Goal: Obtain resource: Download file/media

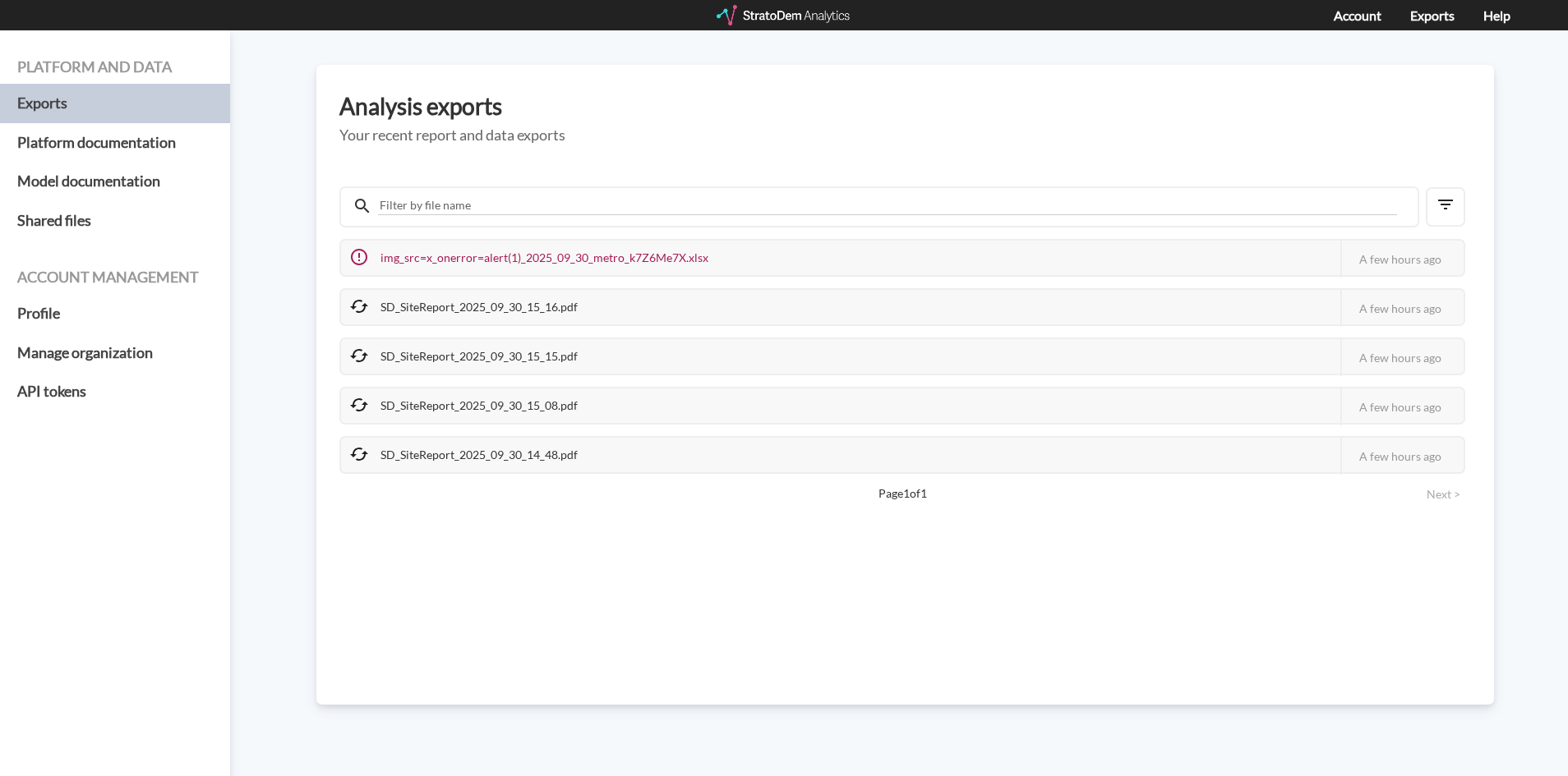
drag, startPoint x: 368, startPoint y: 303, endPoint x: 358, endPoint y: 303, distance: 10.0
click at [365, 303] on icon at bounding box center [359, 307] width 20 height 20
drag, startPoint x: 358, startPoint y: 303, endPoint x: 258, endPoint y: 31, distance: 289.8
click at [356, 303] on icon at bounding box center [359, 307] width 20 height 20
click at [538, 305] on div "SD_SiteReport_2025_09_30_15_16.pdf" at bounding box center [465, 307] width 248 height 35
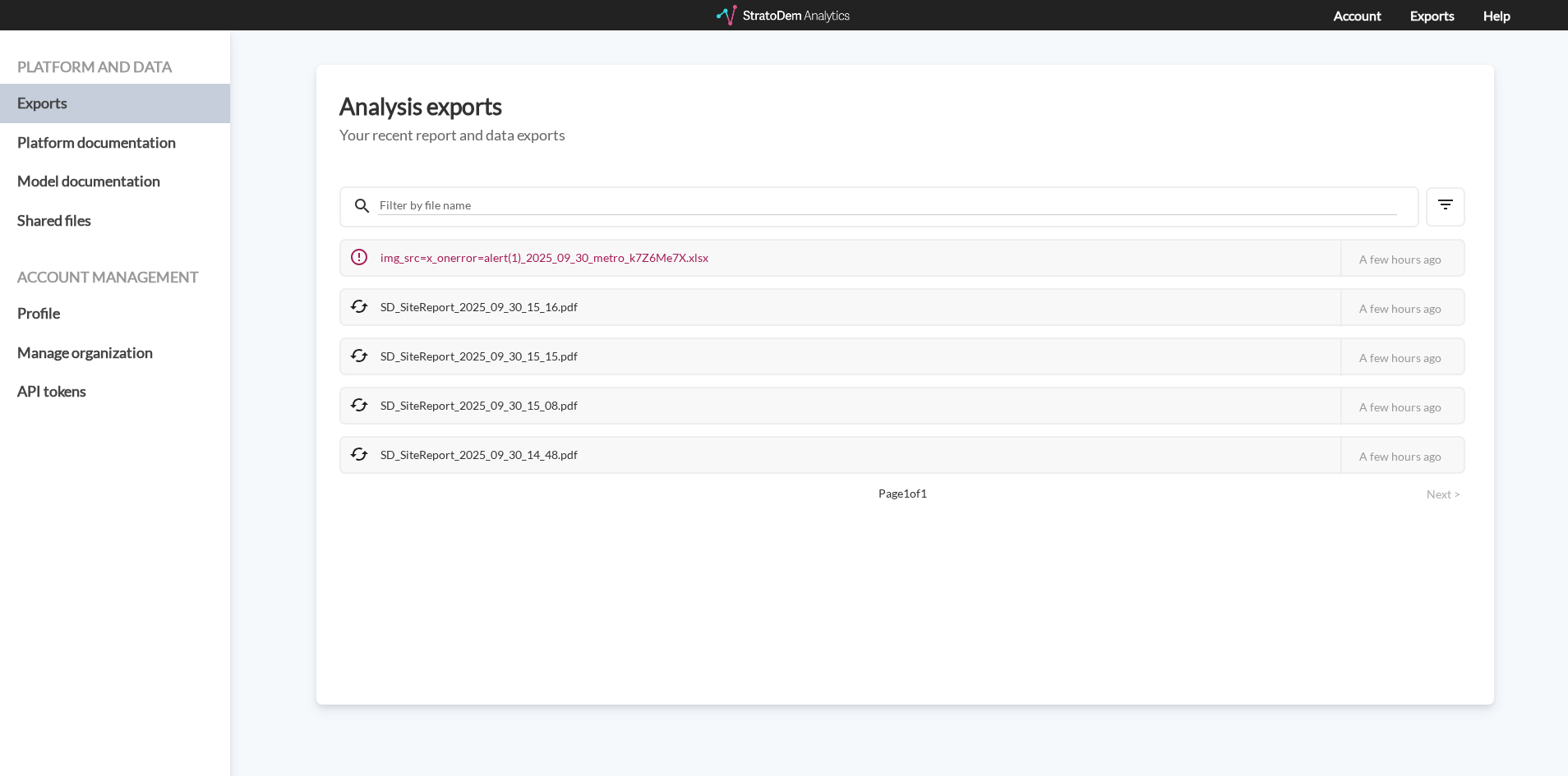
click at [557, 306] on div "SD_SiteReport_2025_09_30_15_16.pdf" at bounding box center [465, 307] width 248 height 35
click at [558, 307] on div "SD_SiteReport_2025_09_30_15_16.pdf" at bounding box center [465, 307] width 248 height 35
click at [1432, 293] on div "A few hours ago" at bounding box center [1401, 308] width 123 height 37
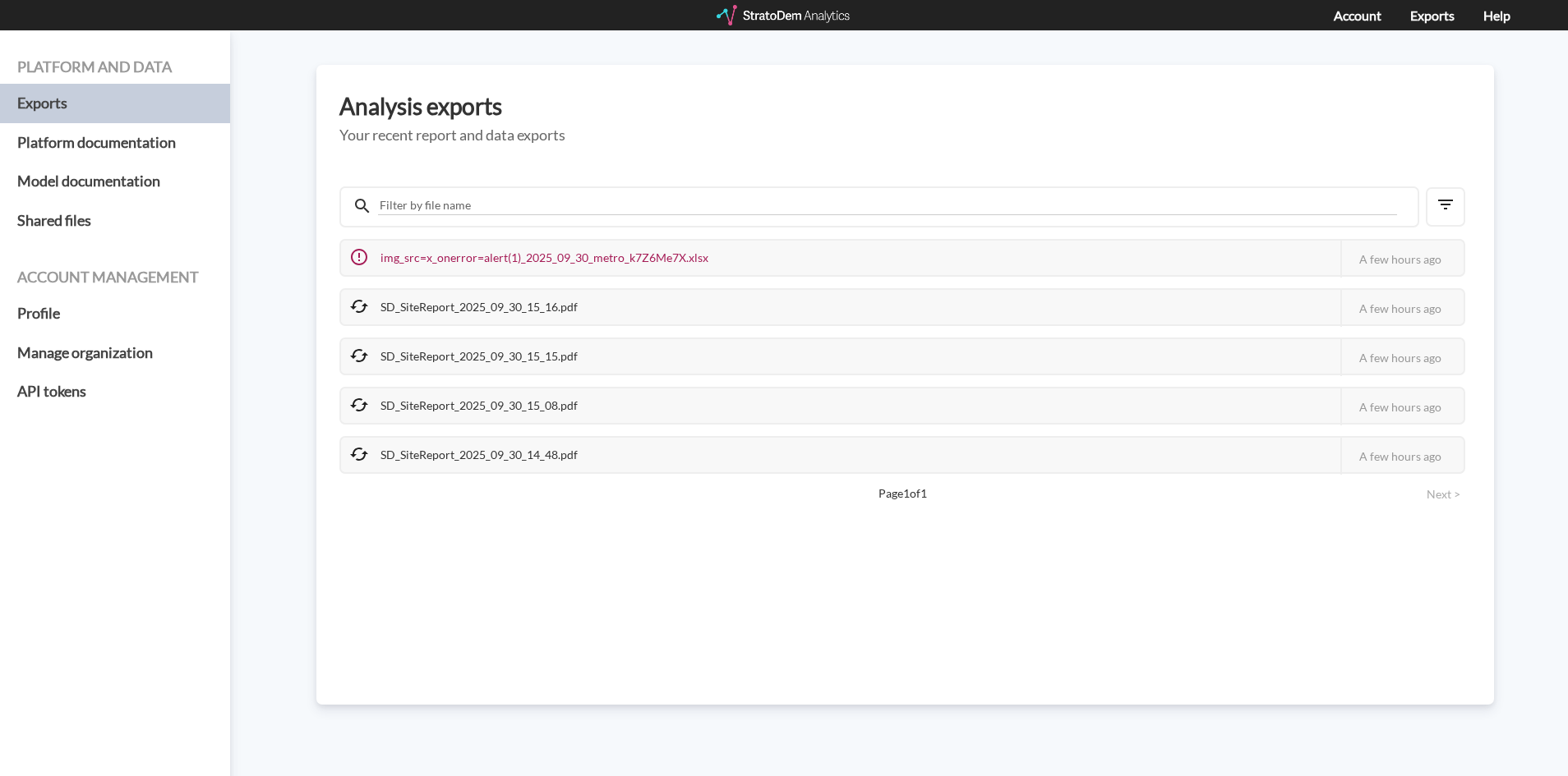
click at [1425, 298] on div "A few hours ago" at bounding box center [1401, 308] width 123 height 37
click at [1422, 301] on div "A few hours ago" at bounding box center [1401, 308] width 123 height 37
click at [395, 350] on div "SD_SiteReport_2025_09_30_15_15.pdf" at bounding box center [465, 357] width 248 height 35
drag, startPoint x: 355, startPoint y: 338, endPoint x: 358, endPoint y: 317, distance: 21.2
click at [355, 338] on div "SD_SiteReport_2025_09_30_15_15.pdf This job failed The StratoDem Analytics team…" at bounding box center [902, 357] width 1126 height 38
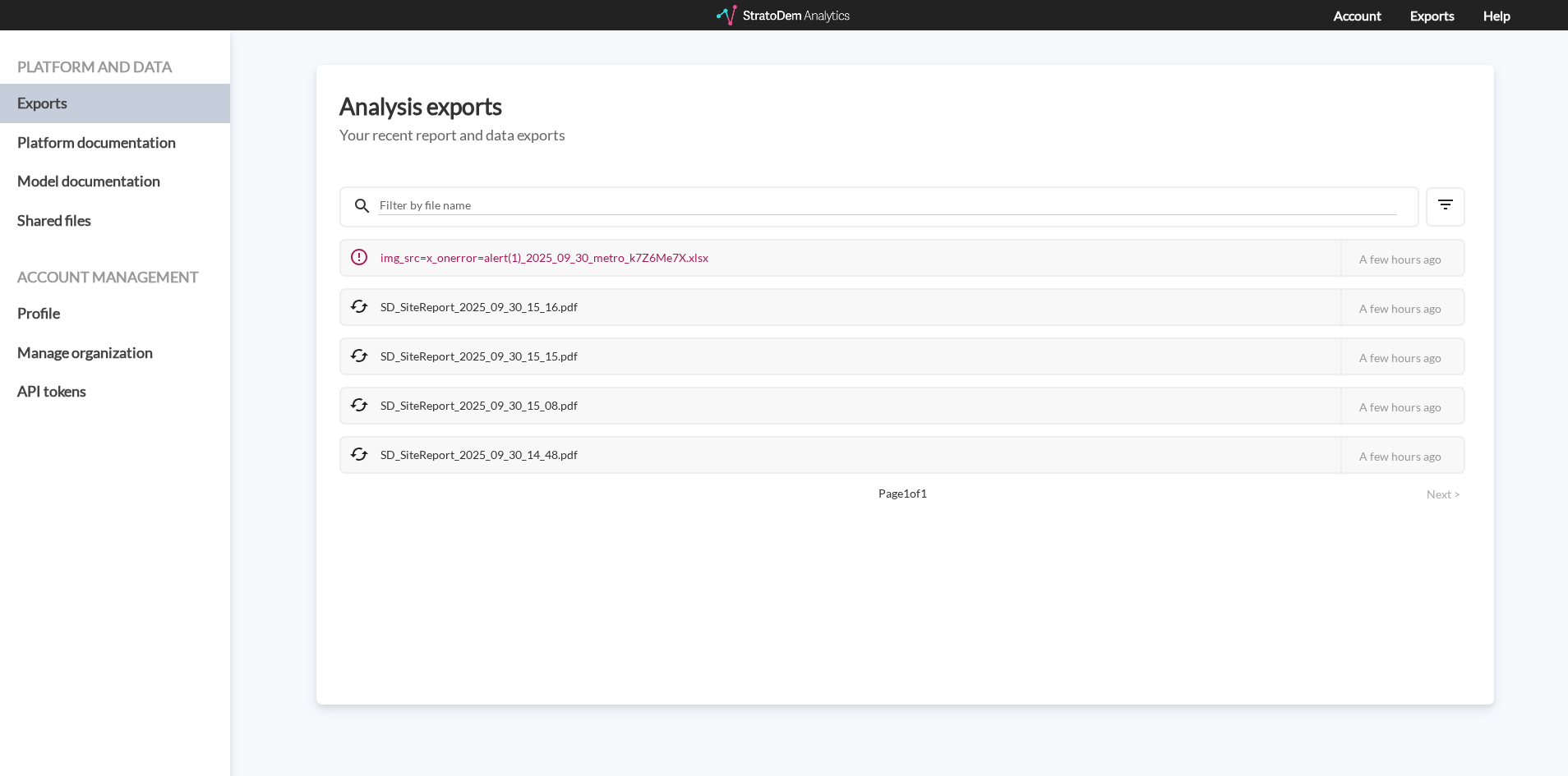
click at [358, 317] on div at bounding box center [359, 307] width 20 height 22
click at [444, 308] on div "SD_SiteReport_2025_09_30_15_16.pdf" at bounding box center [465, 307] width 248 height 35
drag, startPoint x: 444, startPoint y: 308, endPoint x: 391, endPoint y: 308, distance: 53.0
click at [437, 308] on div "SD_SiteReport_2025_09_30_15_16.pdf" at bounding box center [465, 307] width 248 height 35
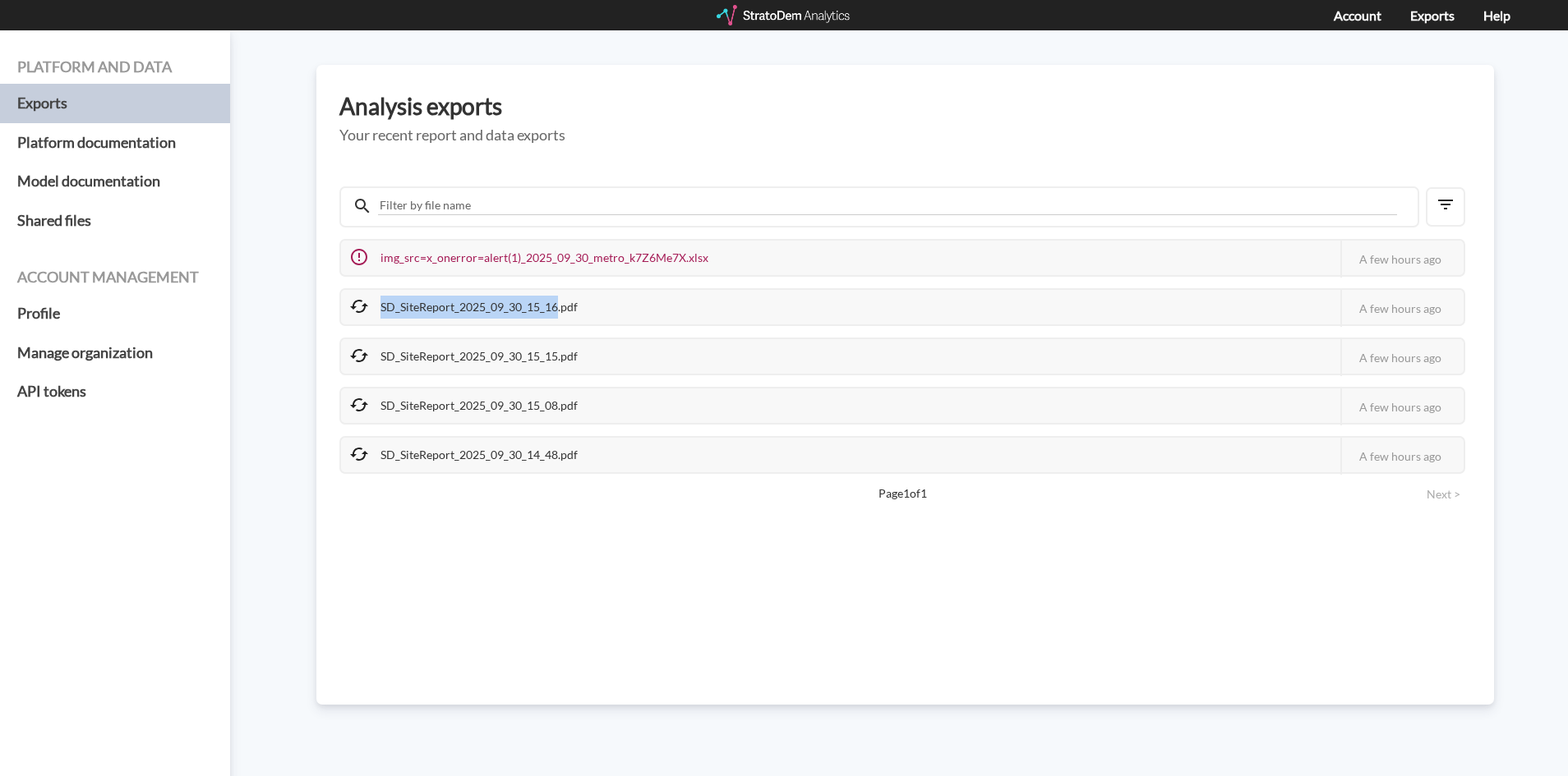
click at [389, 308] on div "SD_SiteReport_2025_09_30_15_16.pdf" at bounding box center [465, 307] width 248 height 35
click at [374, 308] on div "SD_SiteReport_2025_09_30_15_16.pdf" at bounding box center [465, 307] width 248 height 35
click at [363, 303] on icon at bounding box center [359, 307] width 20 height 20
click at [353, 299] on icon at bounding box center [359, 307] width 20 height 20
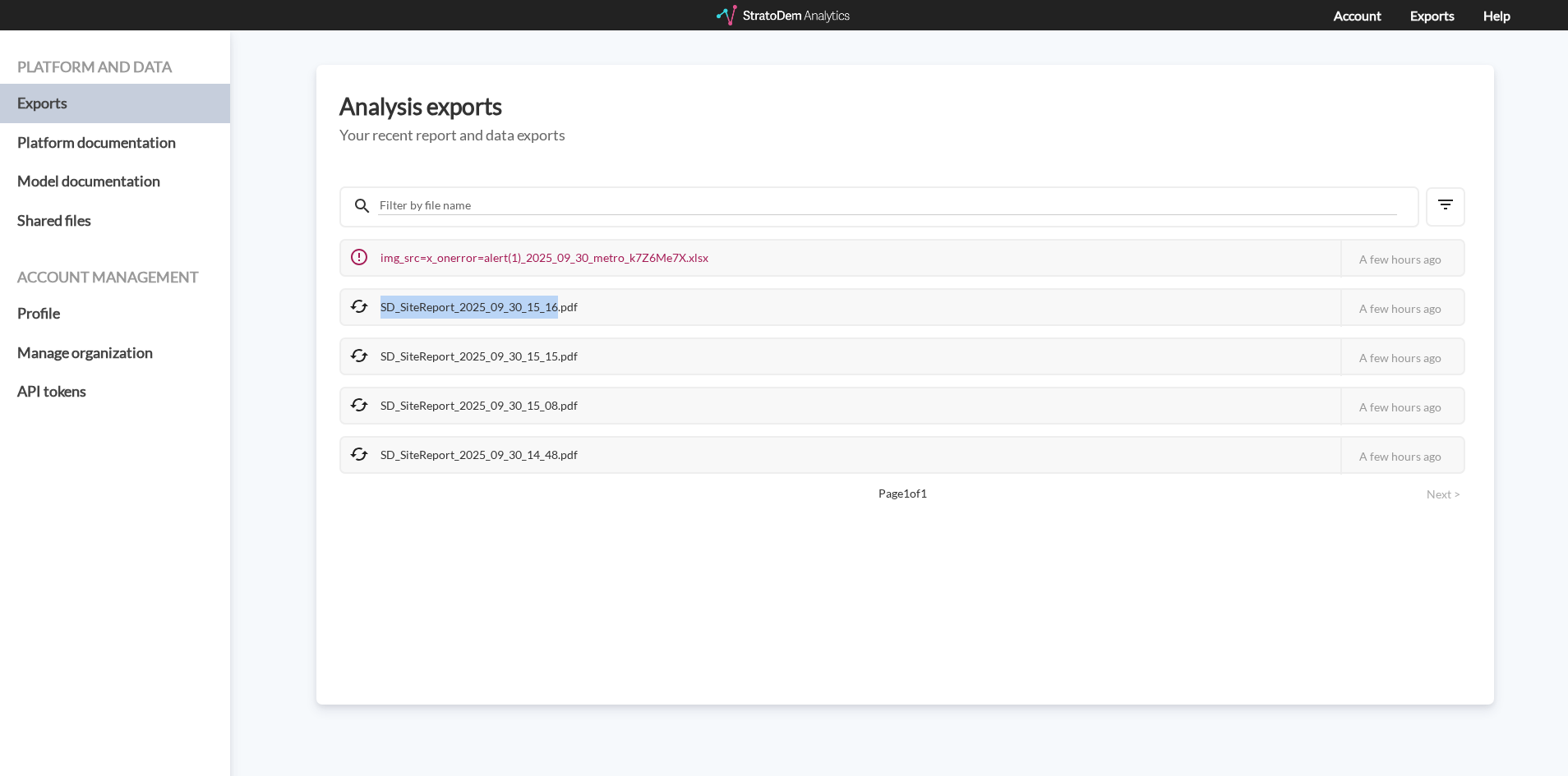
click at [353, 299] on icon at bounding box center [359, 307] width 20 height 20
click at [353, 323] on div "SD_SiteReport_2025_09_30_15_16.pdf" at bounding box center [465, 307] width 248 height 35
click at [353, 362] on icon at bounding box center [359, 356] width 20 height 20
click at [353, 368] on div at bounding box center [359, 357] width 20 height 22
click at [353, 386] on div "img_src=x_onerror=alert(1)_2025_09_30_metro_k7Z6Me7X.xlsx This job failed The S…" at bounding box center [902, 357] width 1126 height 235
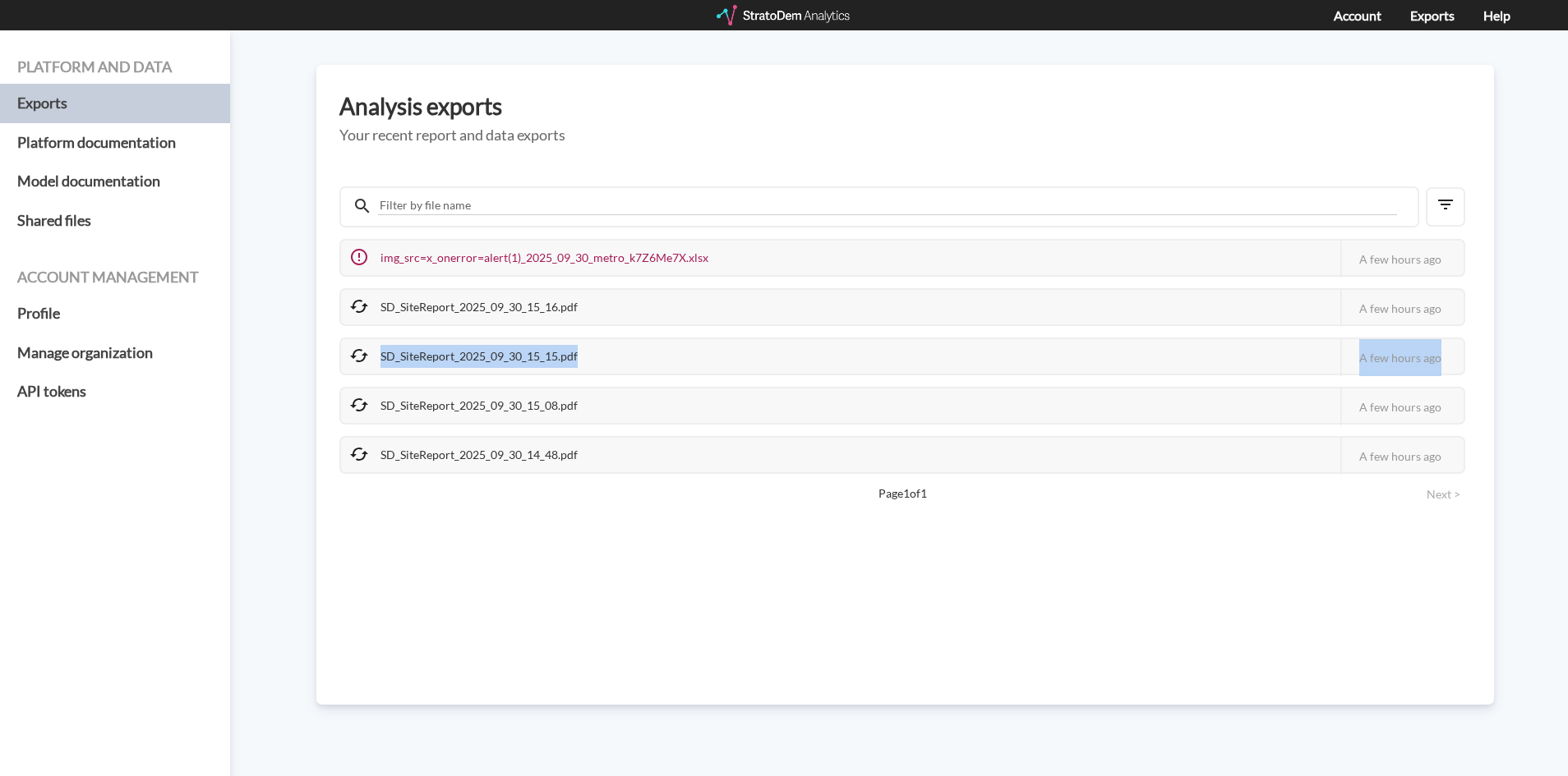
click at [357, 410] on icon at bounding box center [359, 405] width 20 height 20
click at [357, 411] on icon at bounding box center [359, 405] width 18 height 13
click at [356, 459] on icon at bounding box center [359, 455] width 20 height 20
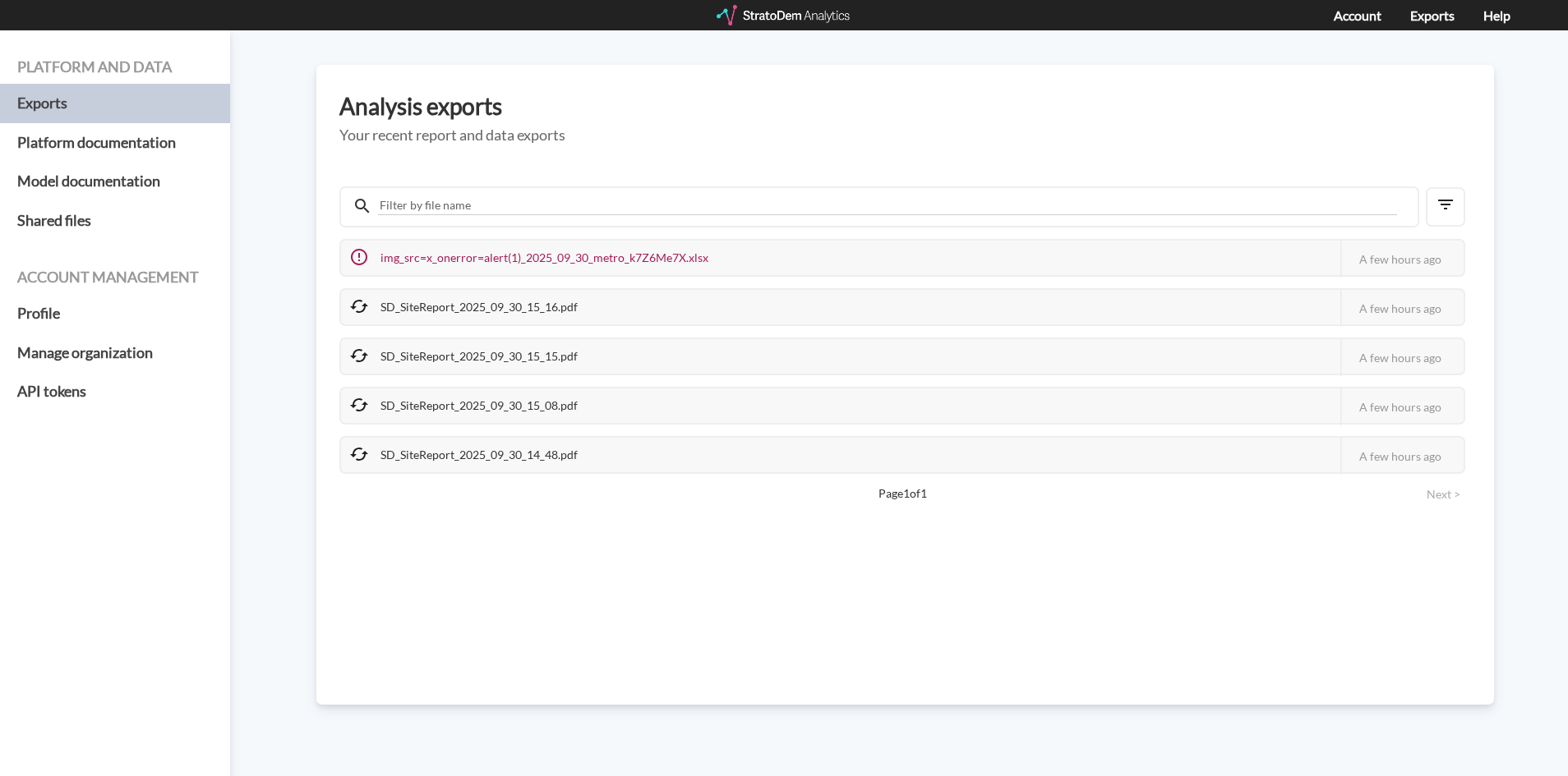
click at [524, 540] on div "img_src=x_onerror=alert(1)_2025_09_30_metro_k7Z6Me7X.xlsx This job failed The S…" at bounding box center [905, 425] width 1132 height 501
